Goal: Information Seeking & Learning: Learn about a topic

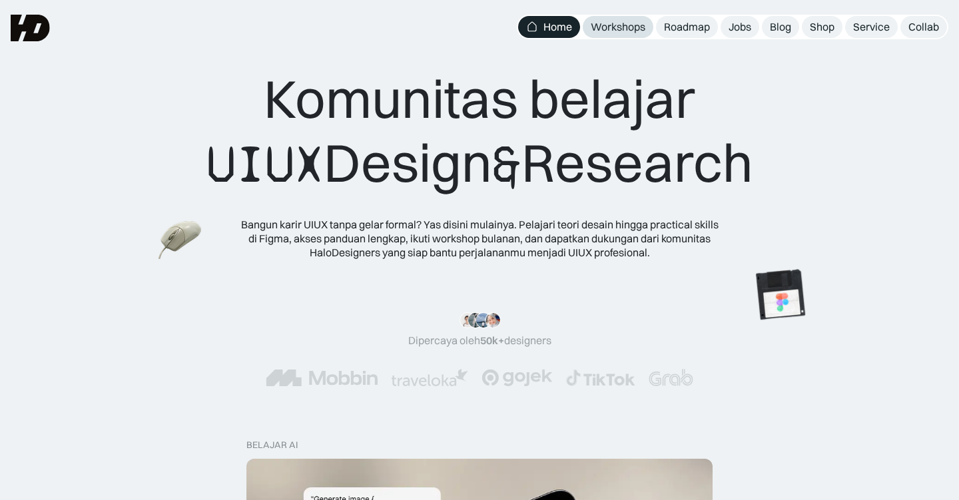
click at [622, 23] on div "Workshops" at bounding box center [617, 27] width 55 height 14
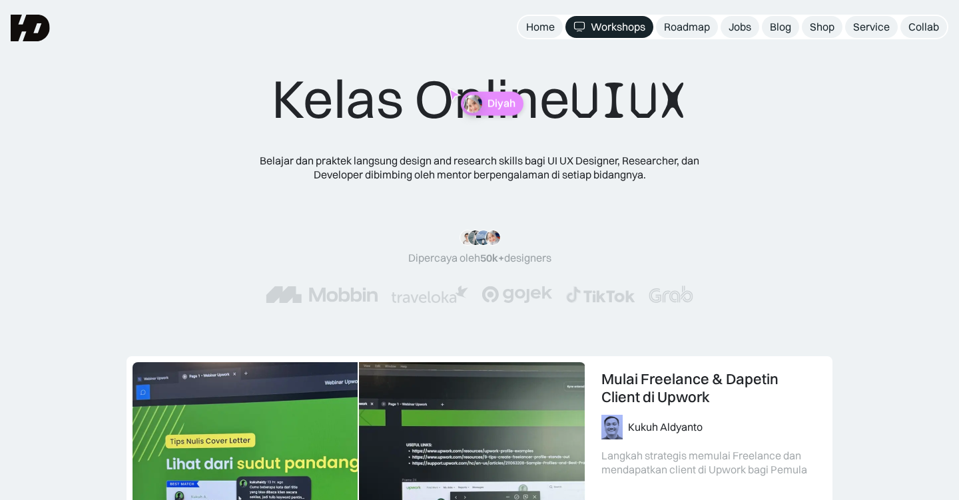
click at [77, 328] on div "Kelas Online UIUX Belajar [PERSON_NAME] praktek langsung design and research sk…" at bounding box center [479, 178] width 959 height 356
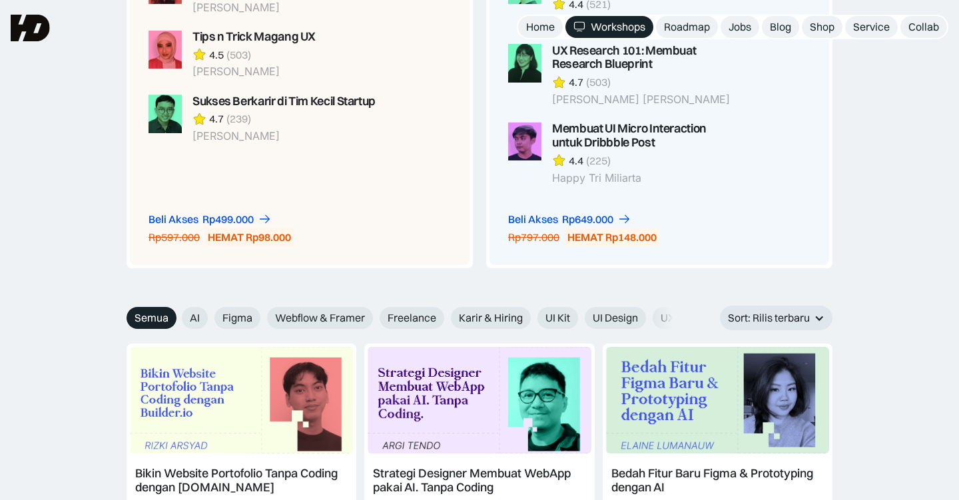
scroll to position [1208, 0]
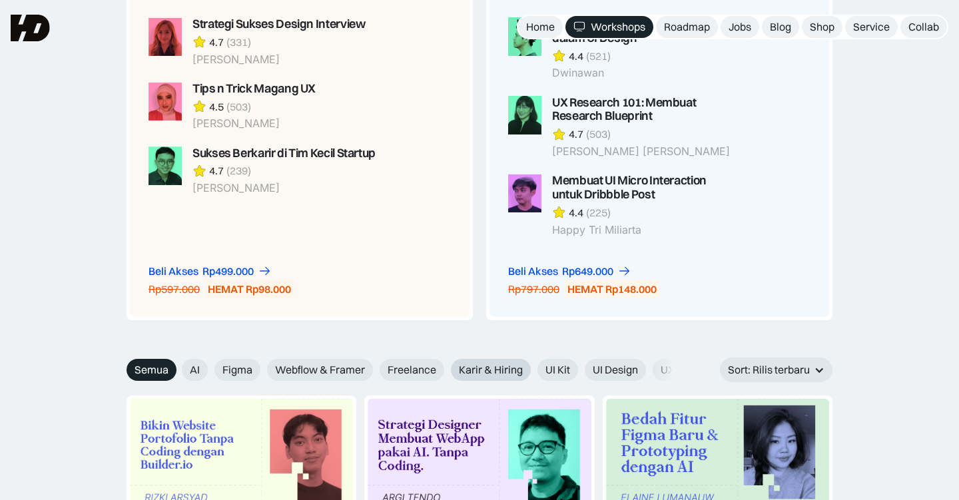
click at [507, 363] on span "Karir & Hiring" at bounding box center [491, 370] width 64 height 14
click at [446, 361] on input "Karir & Hiring" at bounding box center [441, 365] width 9 height 9
radio input "true"
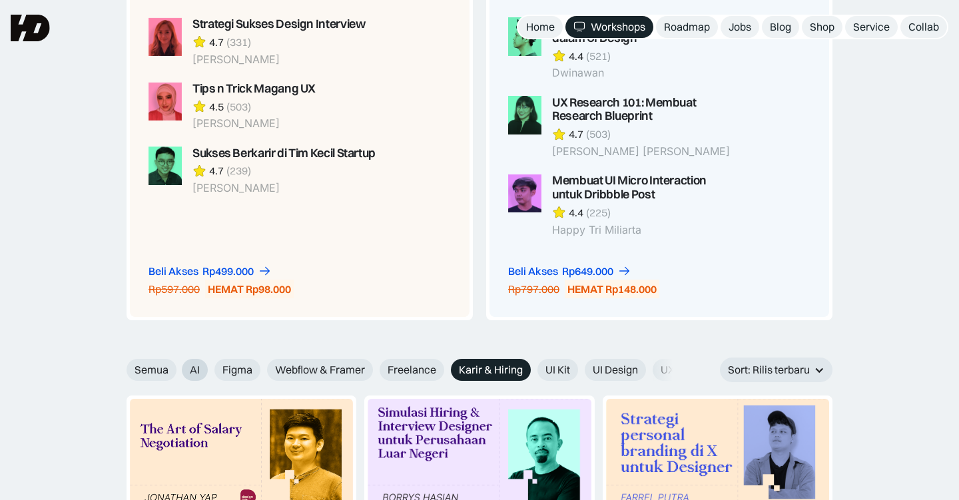
click at [206, 359] on label "AI" at bounding box center [195, 370] width 26 height 22
click at [177, 361] on input "AI" at bounding box center [172, 365] width 9 height 9
radio input "true"
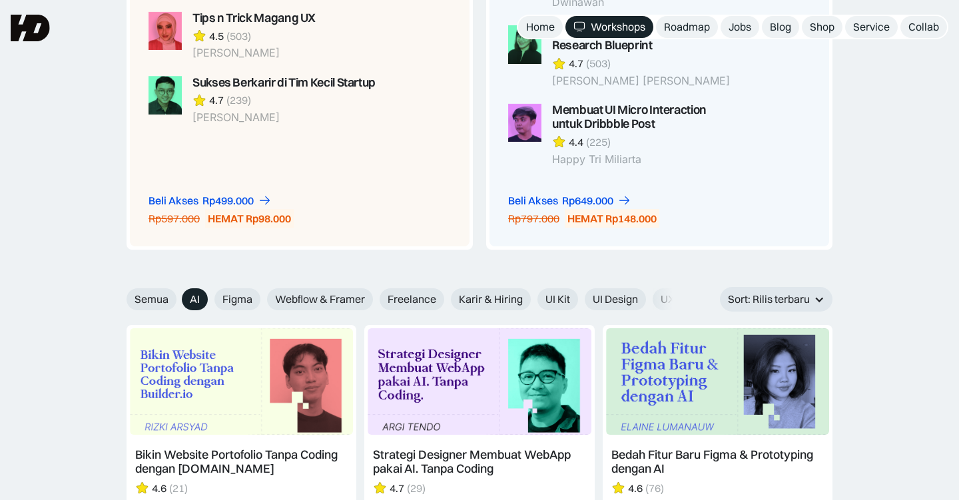
scroll to position [1261, 0]
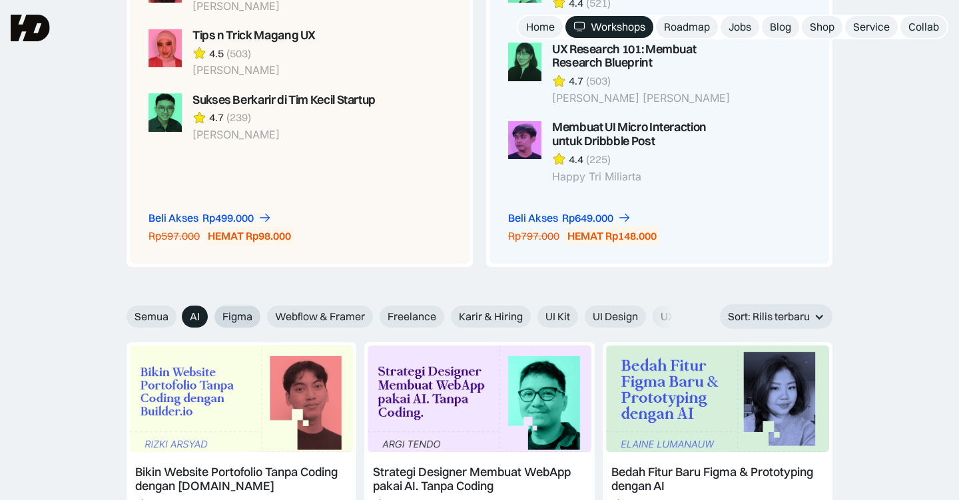
click at [240, 310] on span "Figma" at bounding box center [237, 317] width 30 height 14
click at [210, 308] on input "Figma" at bounding box center [205, 312] width 9 height 9
radio input "true"
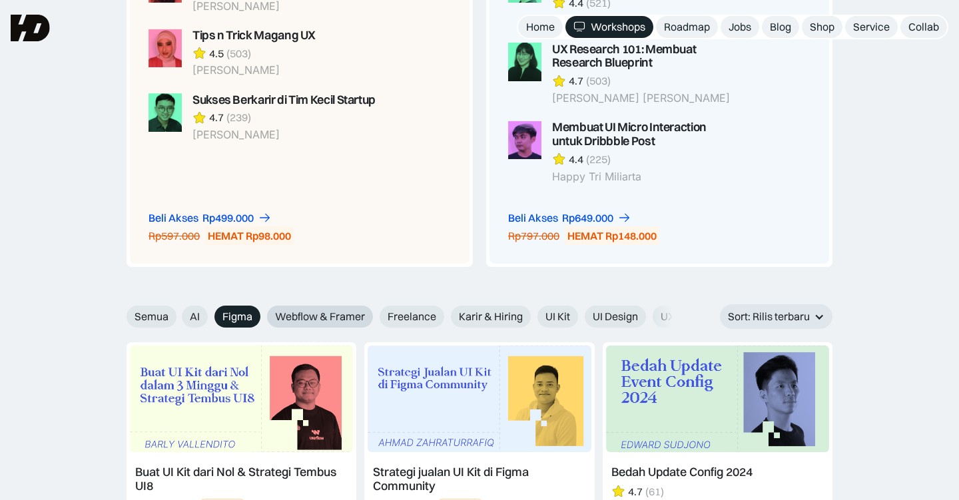
click at [302, 310] on span "Webflow & Framer" at bounding box center [320, 317] width 90 height 14
click at [262, 308] on input "Webflow & Framer" at bounding box center [258, 312] width 9 height 9
radio input "true"
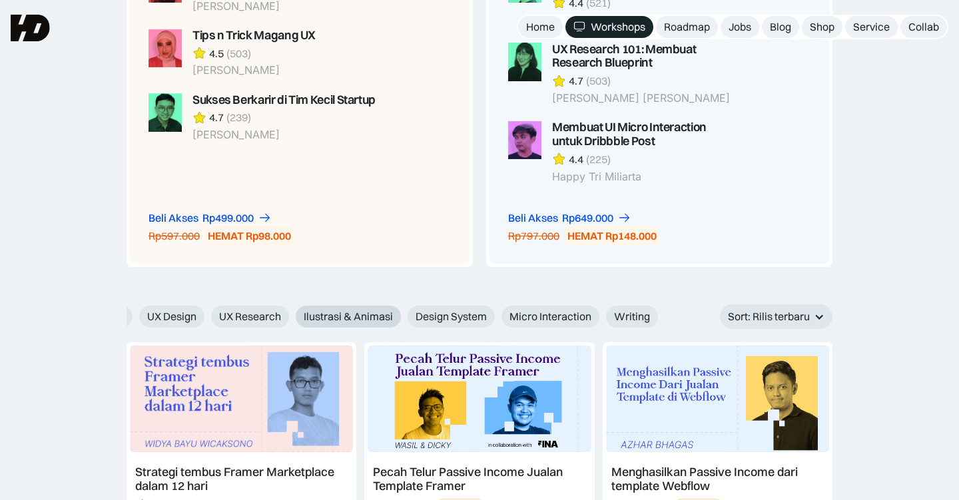
scroll to position [0, 514]
click at [351, 310] on span "Ilustrasi & Animasi" at bounding box center [348, 317] width 89 height 14
click at [291, 308] on input "Ilustrasi & Animasi" at bounding box center [286, 312] width 9 height 9
radio input "true"
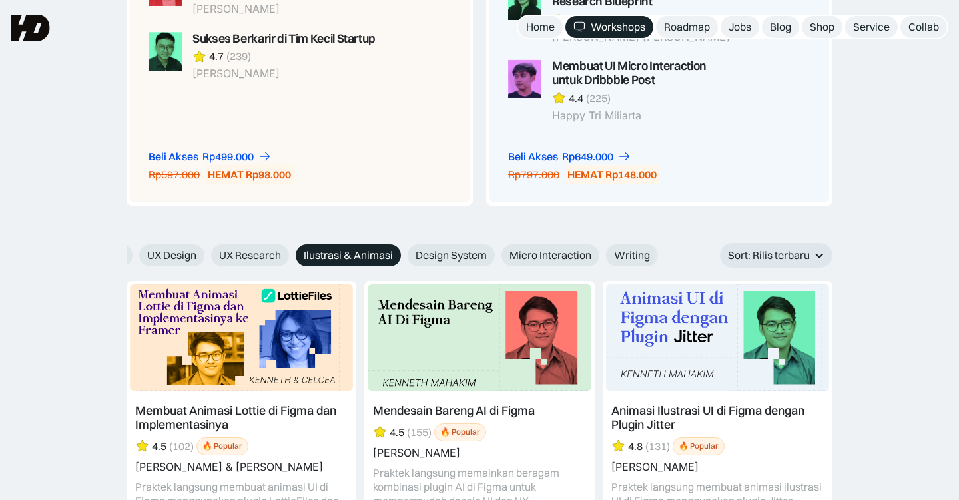
scroll to position [1318, 0]
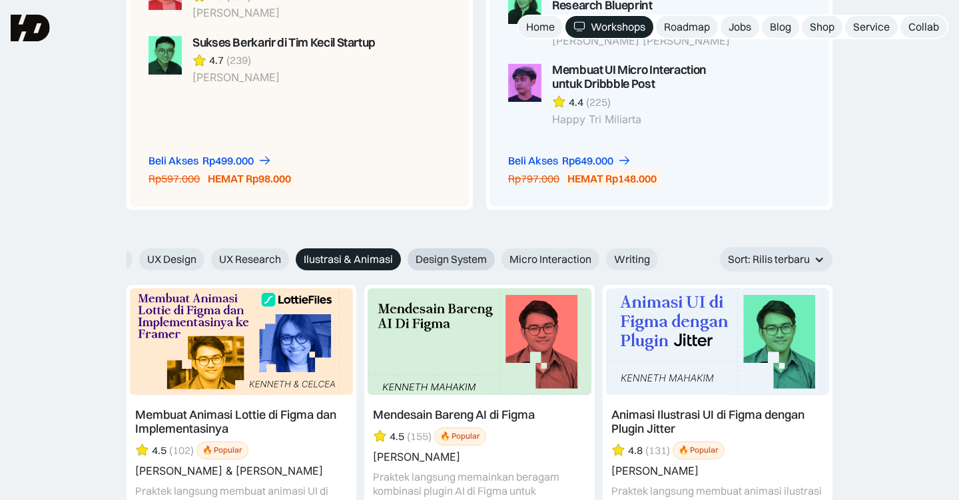
click at [447, 252] on span "Design System" at bounding box center [450, 259] width 71 height 14
click at [403, 250] on input "Design System" at bounding box center [398, 254] width 9 height 9
radio input "true"
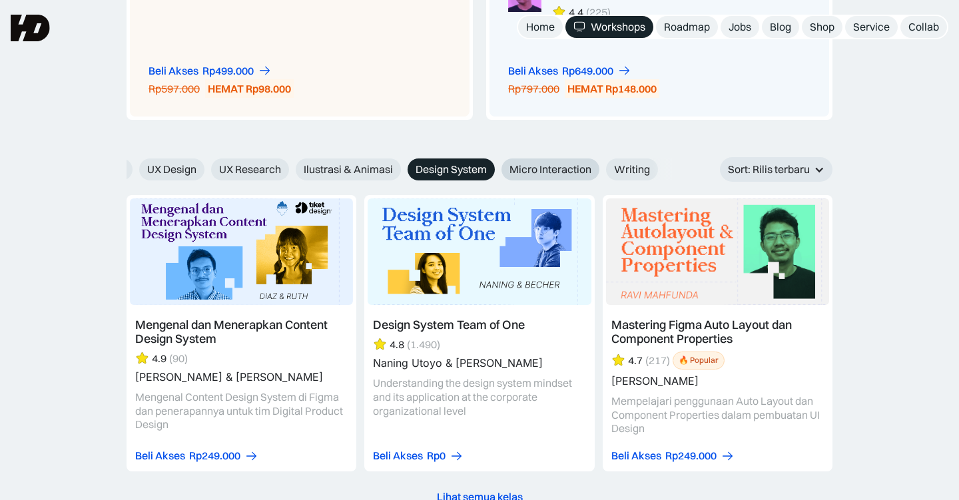
scroll to position [1408, 0]
click at [578, 162] on span "Micro Interaction" at bounding box center [550, 169] width 82 height 14
click at [497, 160] on input "Micro Interaction" at bounding box center [492, 164] width 9 height 9
radio input "true"
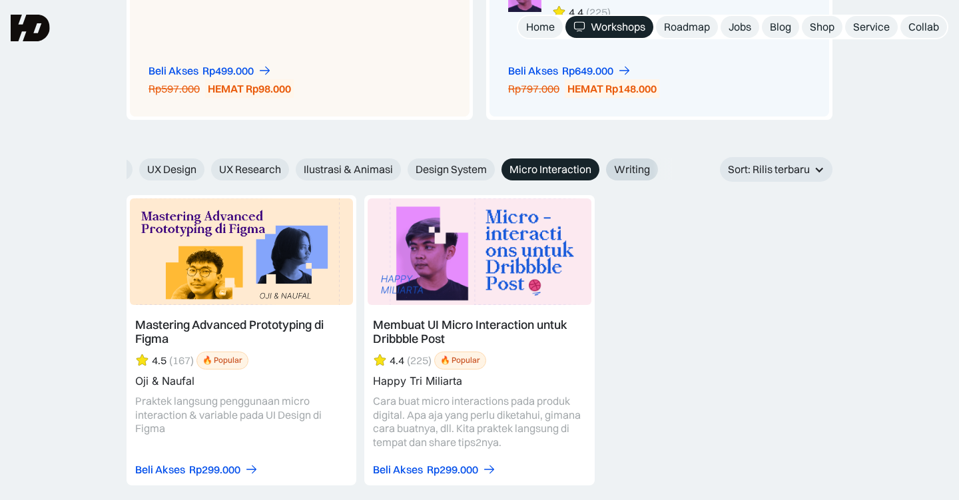
click at [643, 162] on span "Writing" at bounding box center [632, 169] width 36 height 14
click at [601, 160] on input "Writing" at bounding box center [596, 164] width 9 height 9
radio input "true"
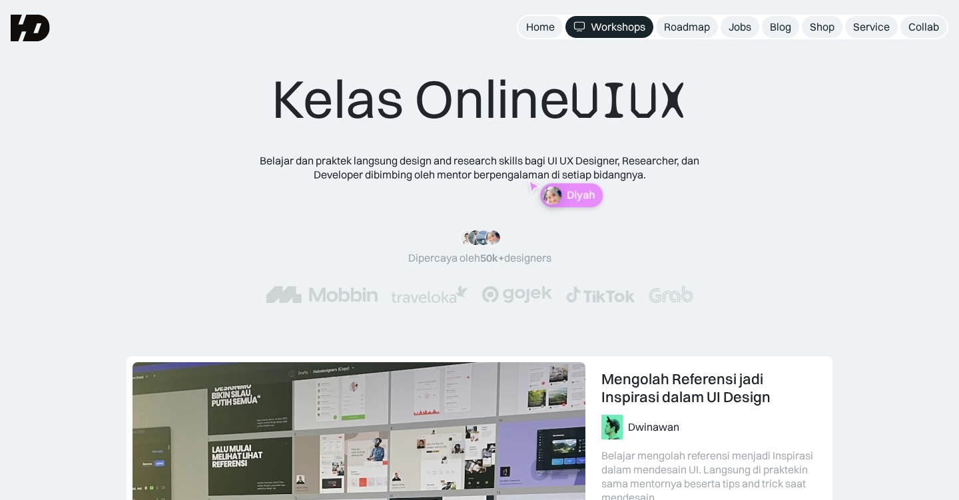
scroll to position [0, 0]
